Goal: Information Seeking & Learning: Learn about a topic

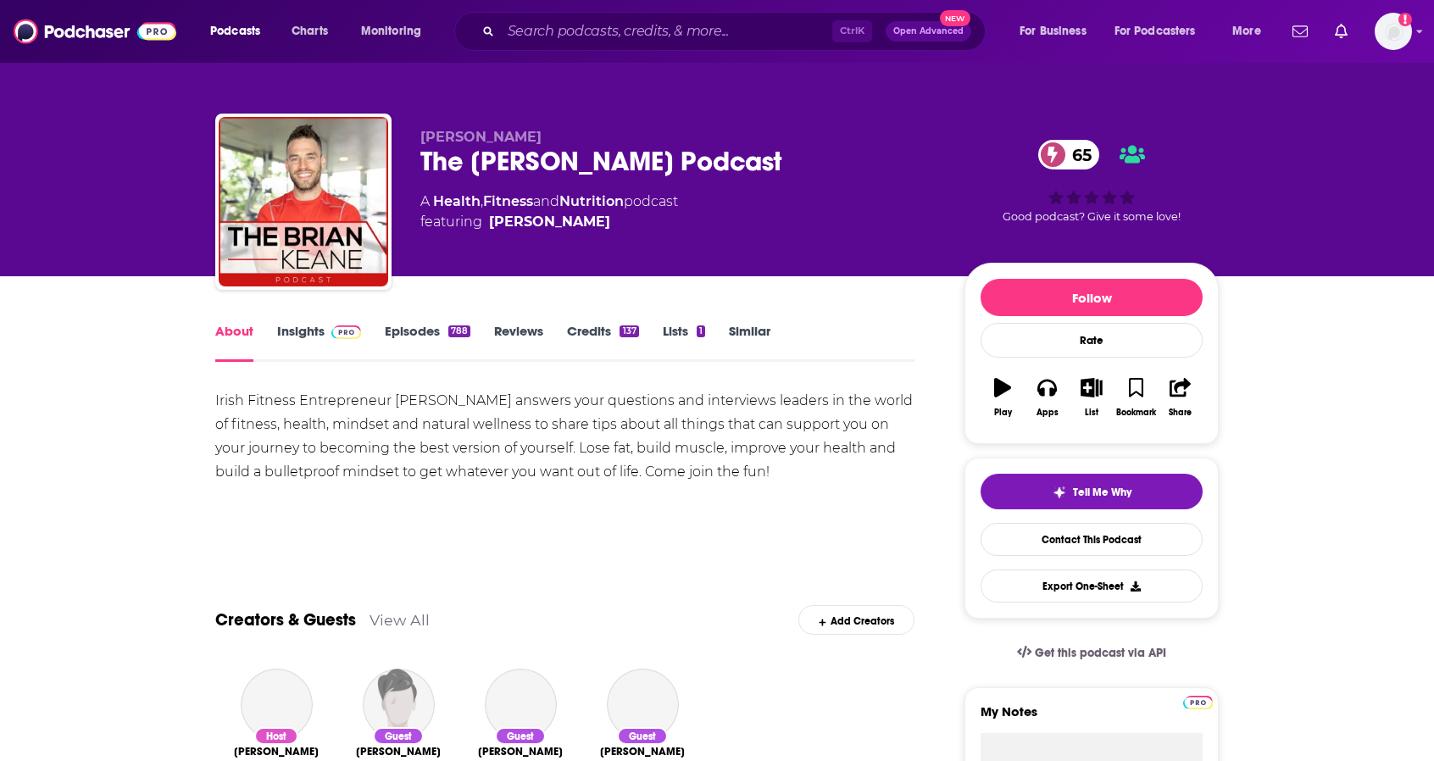
drag, startPoint x: 0, startPoint y: 0, endPoint x: 300, endPoint y: 330, distance: 445.9
click at [300, 330] on link "Insights" at bounding box center [319, 342] width 84 height 39
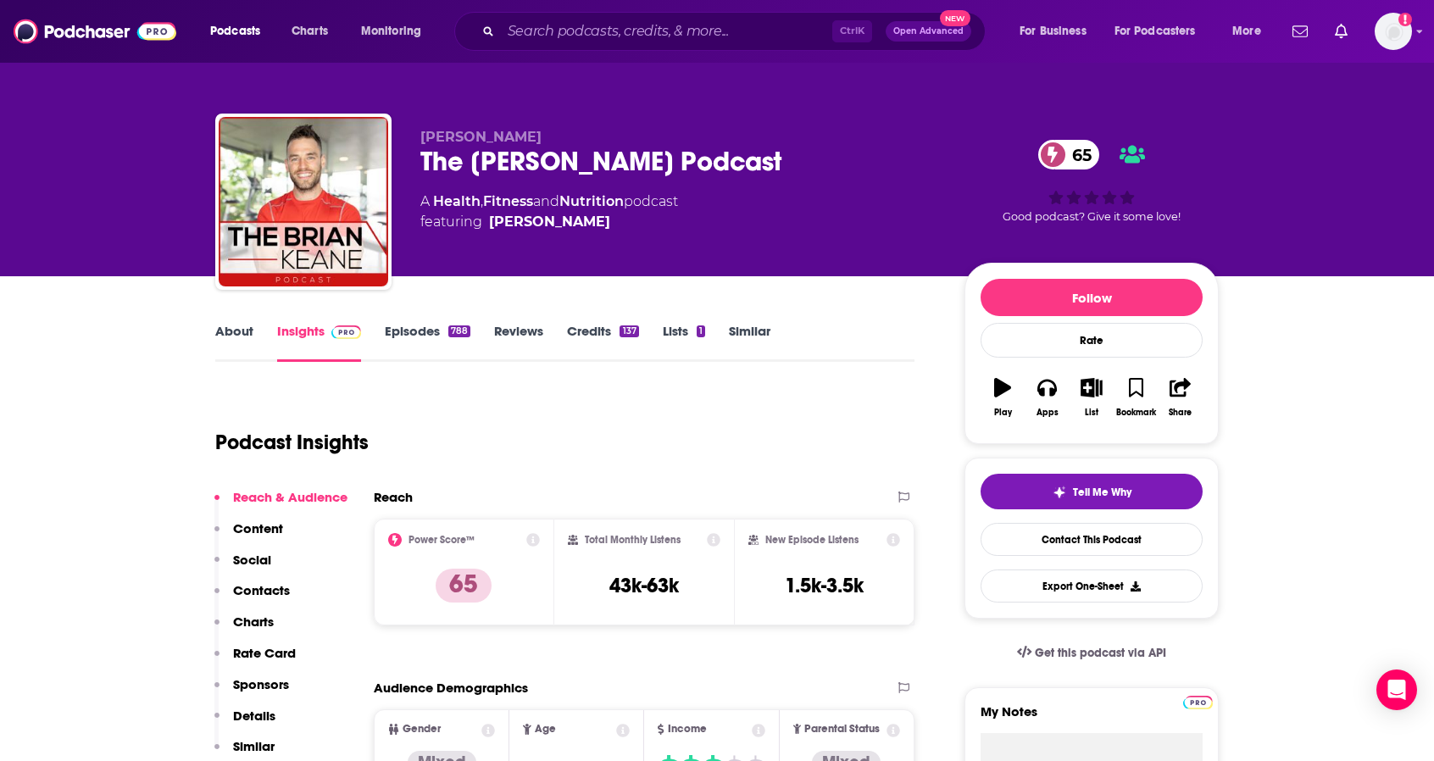
click at [241, 331] on link "About" at bounding box center [234, 342] width 38 height 39
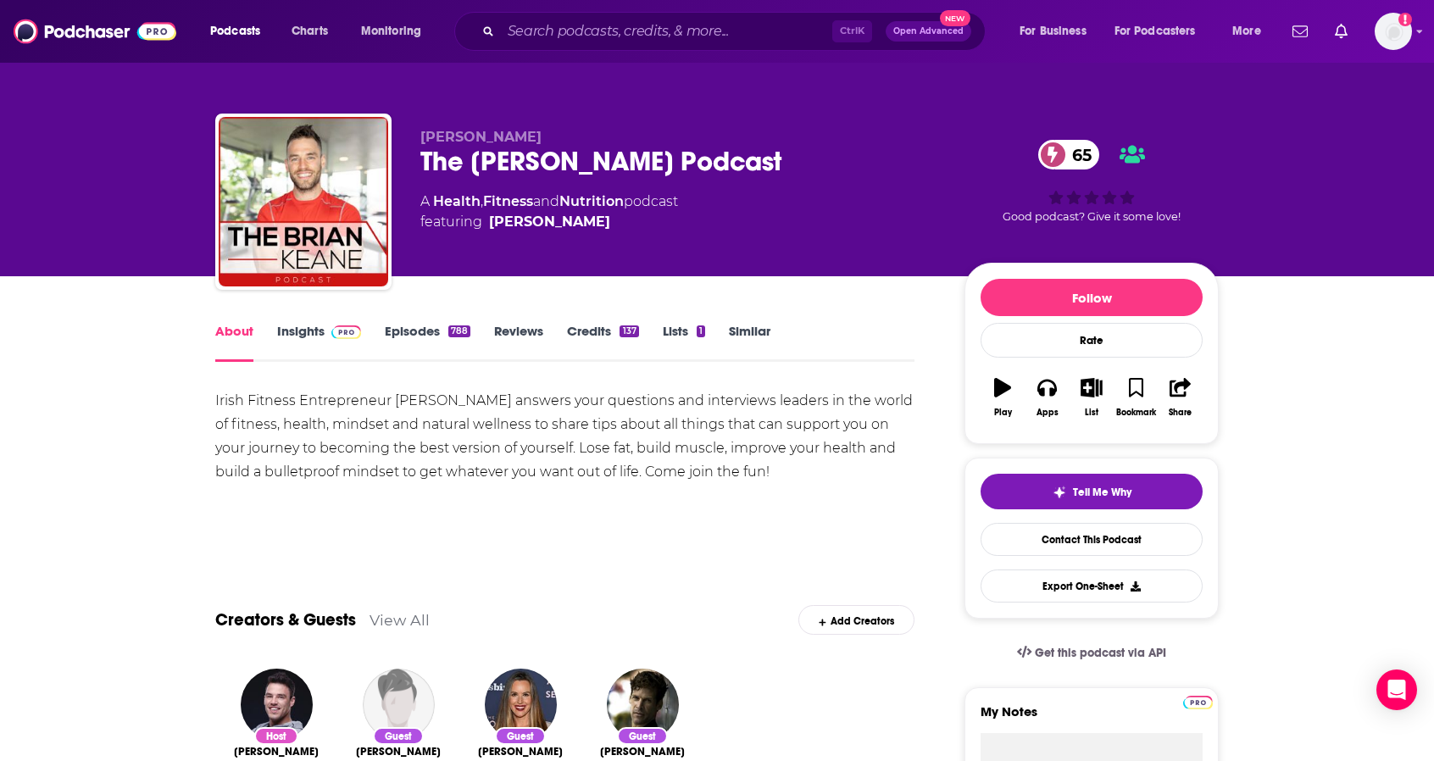
click at [653, 448] on div "Irish Fitness Entrepreneur [PERSON_NAME] answers your questions and interviews …" at bounding box center [564, 436] width 699 height 95
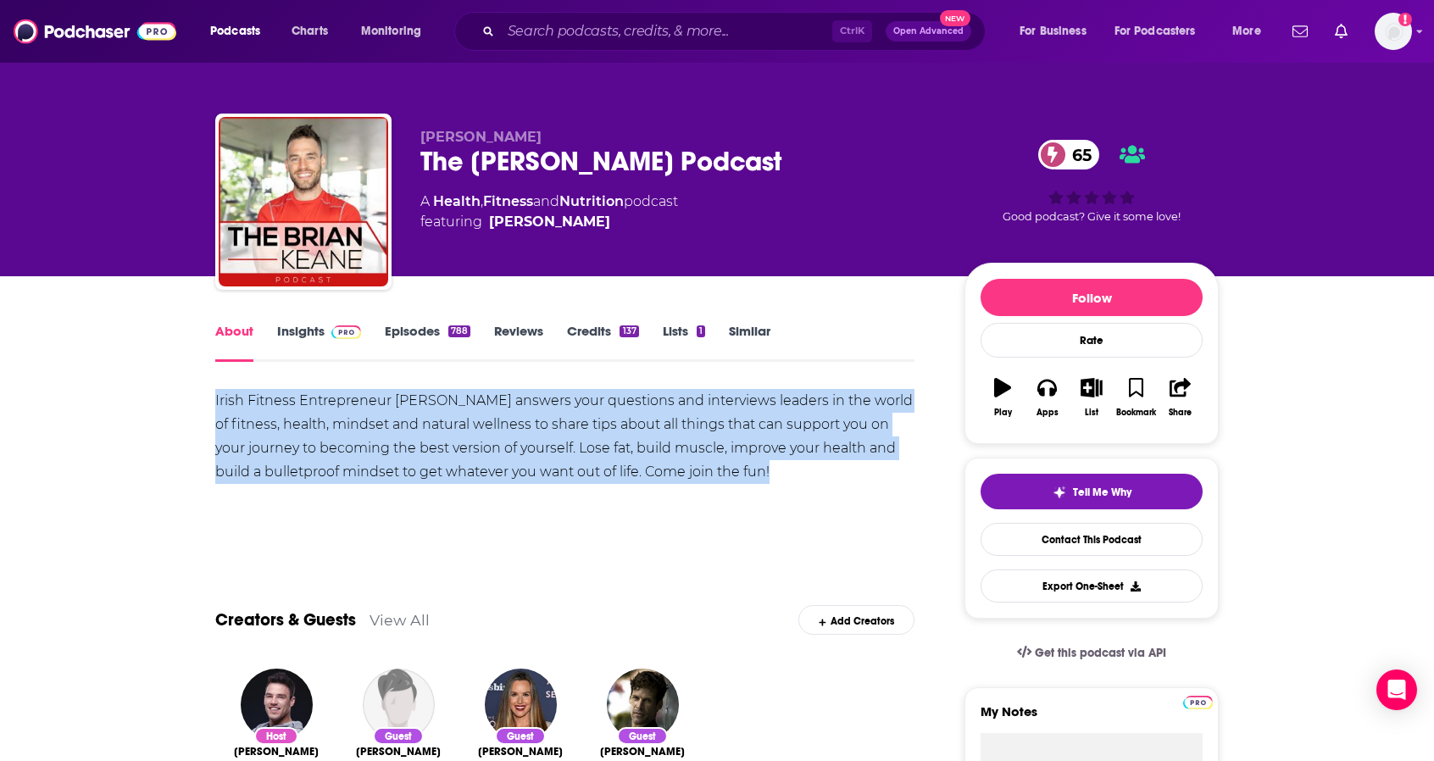
click at [653, 448] on div "Irish Fitness Entrepreneur [PERSON_NAME] answers your questions and interviews …" at bounding box center [564, 436] width 699 height 95
copy div "Irish Fitness Entrepreneur [PERSON_NAME] answers your questions and interviews …"
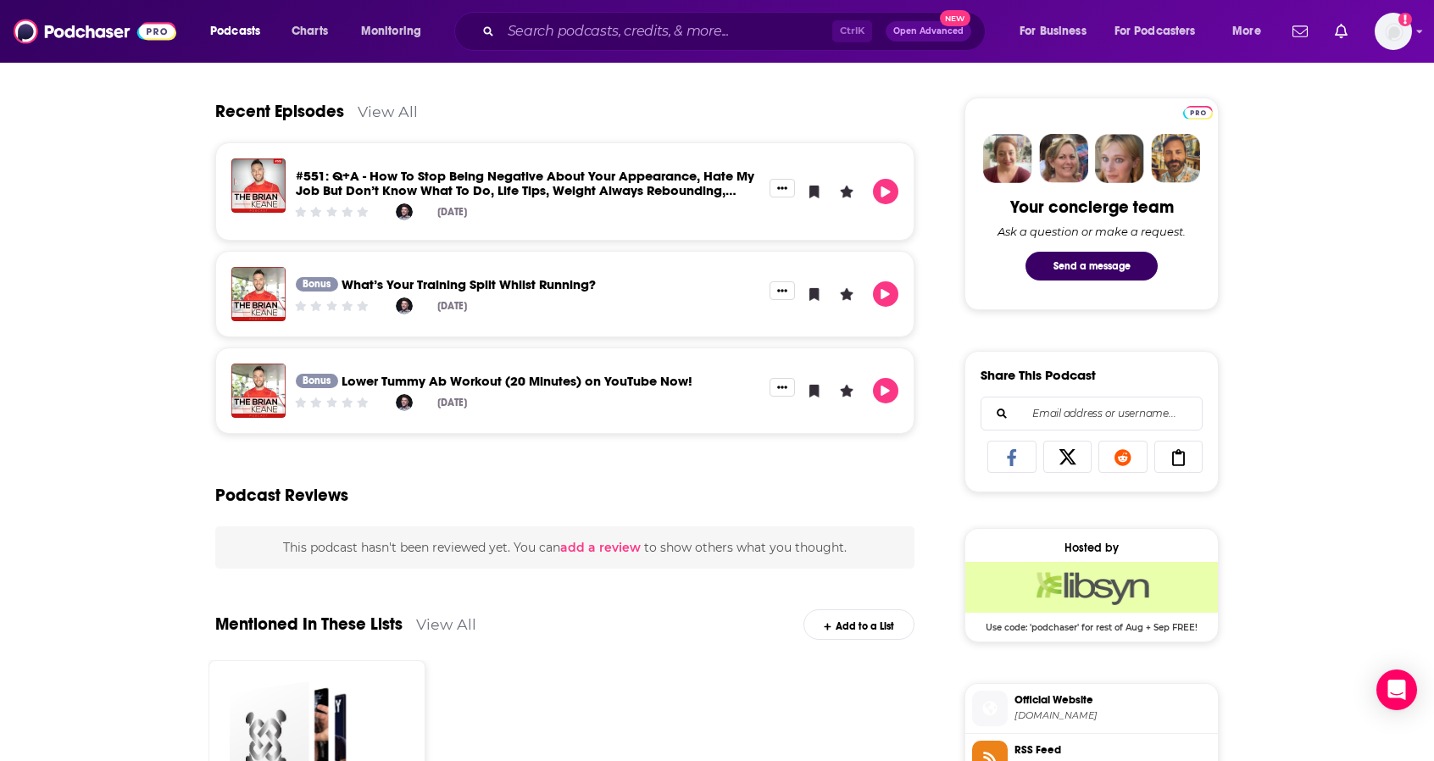
scroll to position [983, 0]
